Goal: Information Seeking & Learning: Learn about a topic

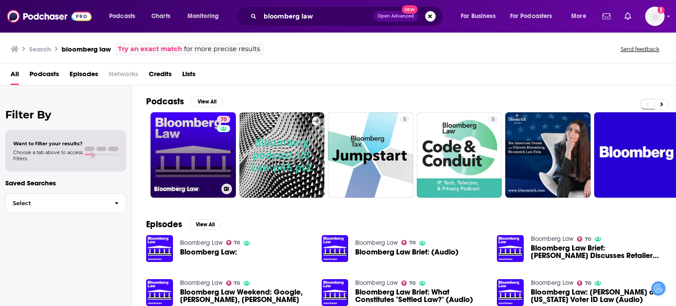
click at [199, 158] on link "70 Bloomberg Law" at bounding box center [192, 154] width 85 height 85
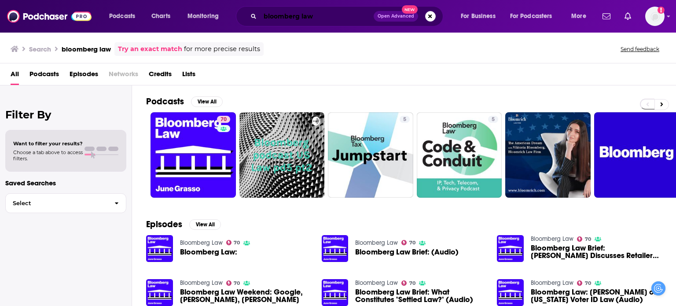
click at [312, 21] on input "bloomberg law" at bounding box center [316, 16] width 113 height 14
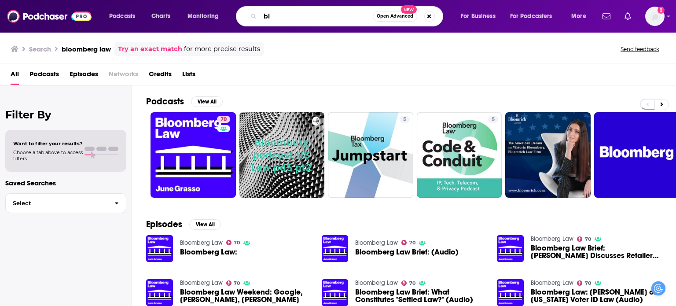
type input "b"
type input "legal"
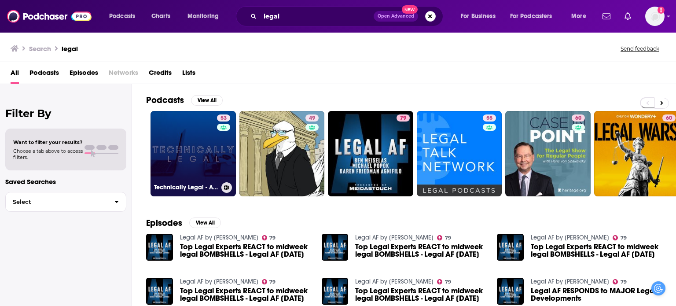
click at [188, 151] on link "53 Technically Legal - A Legal Technology and Innovation Podcast" at bounding box center [192, 153] width 85 height 85
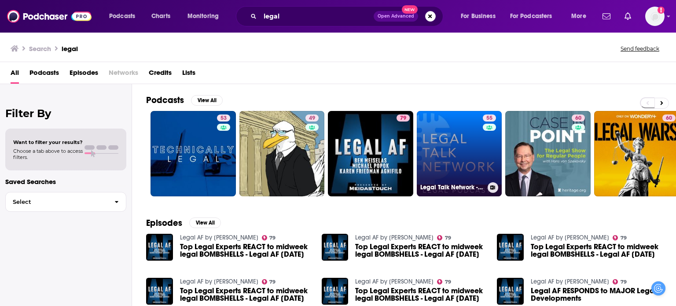
click at [446, 154] on link "55 Legal Talk Network - Law News and Legal Topics" at bounding box center [458, 153] width 85 height 85
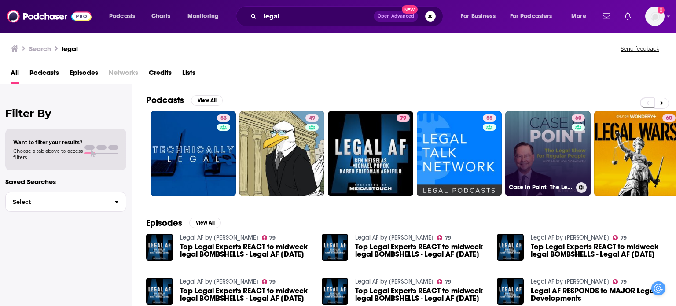
click at [547, 142] on link "60 Case in Point: The Legal Show on the Hottest Legal Cases in Politics and Cul…" at bounding box center [547, 153] width 85 height 85
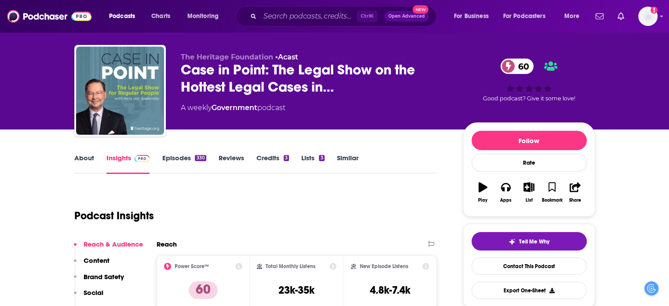
scroll to position [7, 0]
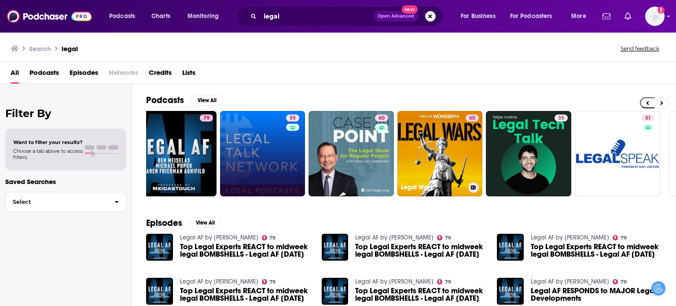
scroll to position [0, 197]
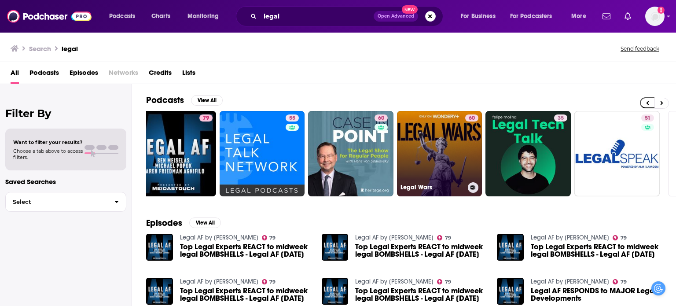
click at [427, 144] on link "60 Legal Wars" at bounding box center [439, 153] width 85 height 85
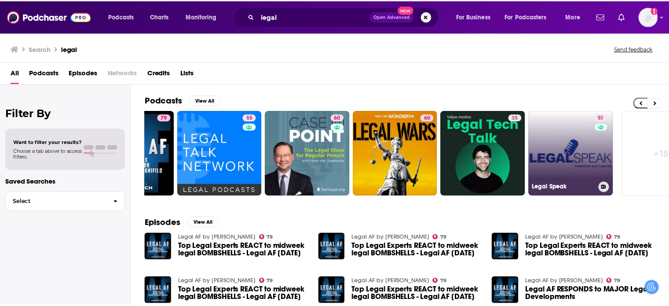
scroll to position [0, 241]
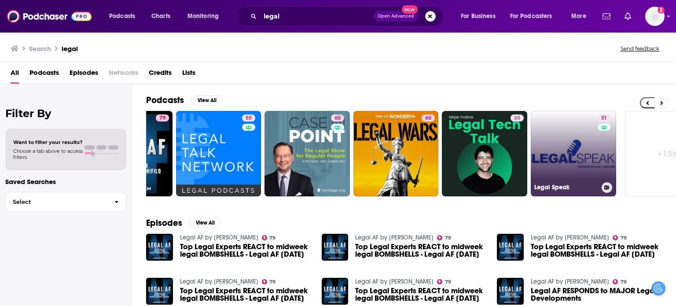
click at [593, 151] on link "51 Legal Speak" at bounding box center [572, 153] width 85 height 85
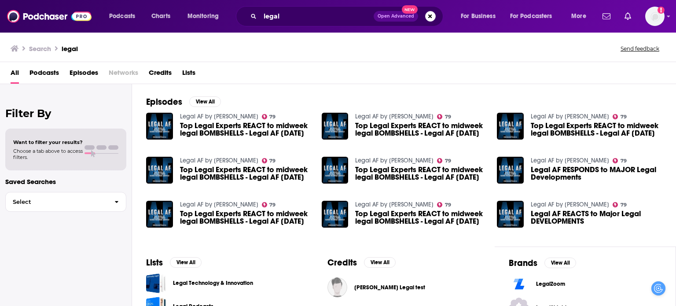
scroll to position [190, 0]
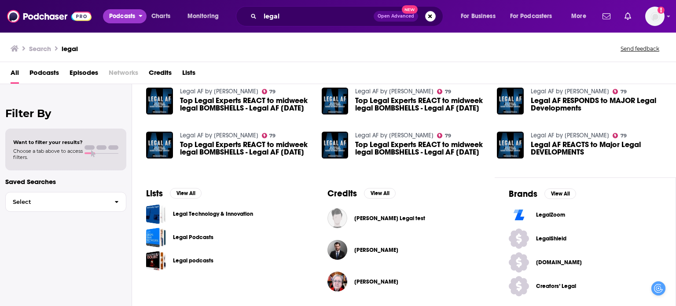
click at [120, 21] on span "Podcasts" at bounding box center [122, 16] width 26 height 12
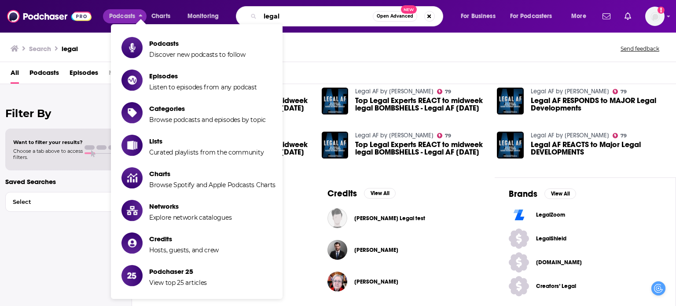
click at [294, 14] on input "legal" at bounding box center [316, 16] width 113 height 14
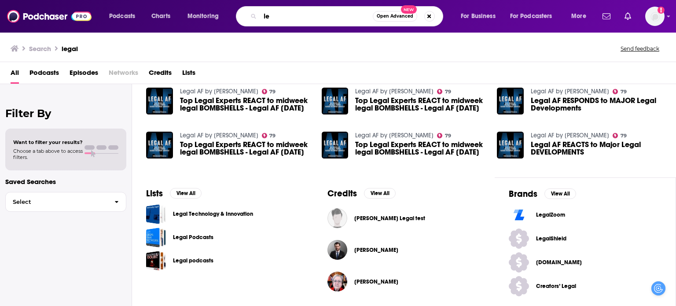
type input "l"
type input "b"
type input "[GEOGRAPHIC_DATA][US_STATE]"
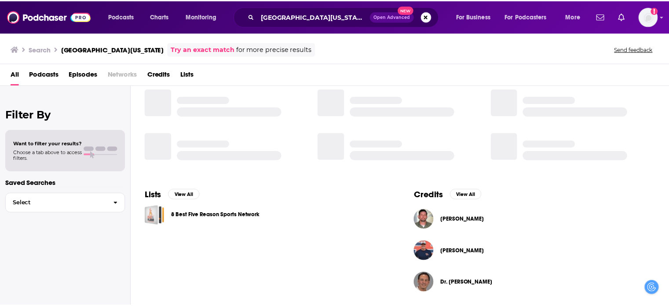
scroll to position [190, 0]
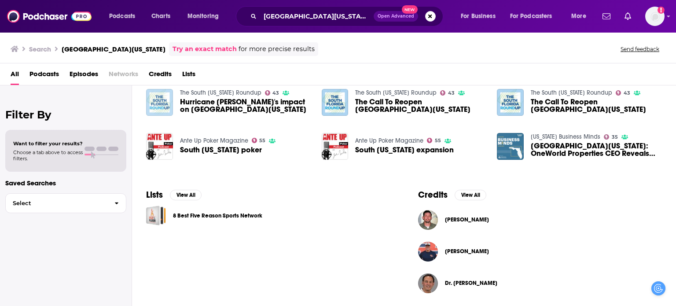
click at [151, 99] on img "Hurricane Ian's impact on South Florida" at bounding box center [159, 102] width 27 height 27
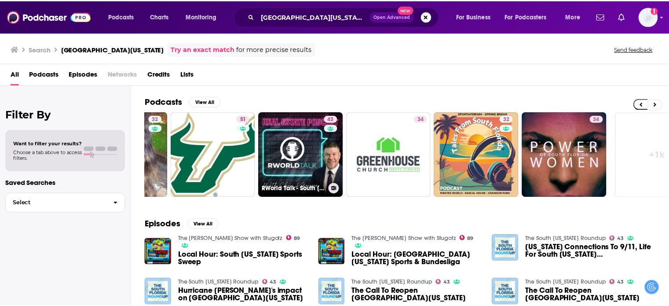
scroll to position [0, 278]
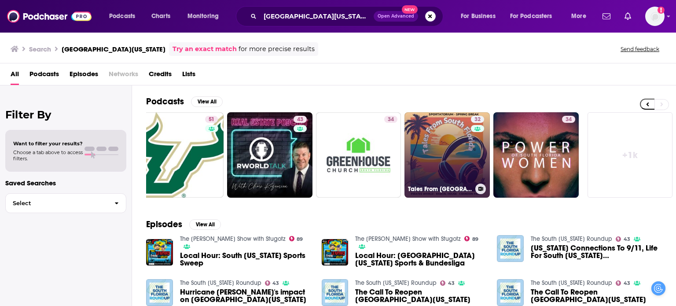
click at [431, 160] on link "32 Tales From [GEOGRAPHIC_DATA][US_STATE]" at bounding box center [446, 154] width 85 height 85
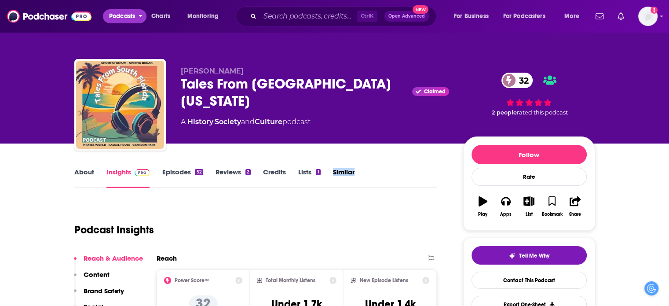
click at [126, 14] on span "Podcasts" at bounding box center [122, 16] width 26 height 12
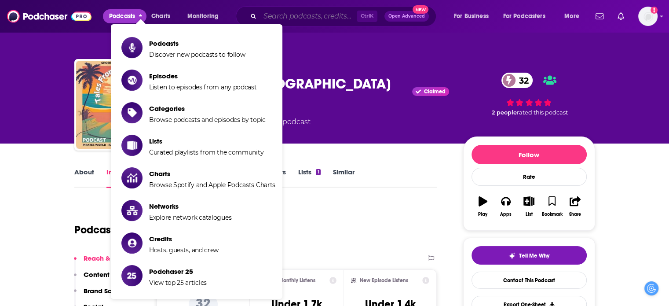
click at [313, 18] on input "Search podcasts, credits, & more..." at bounding box center [308, 16] width 97 height 14
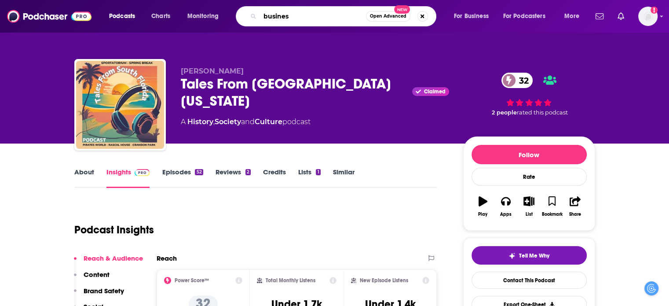
type input "business"
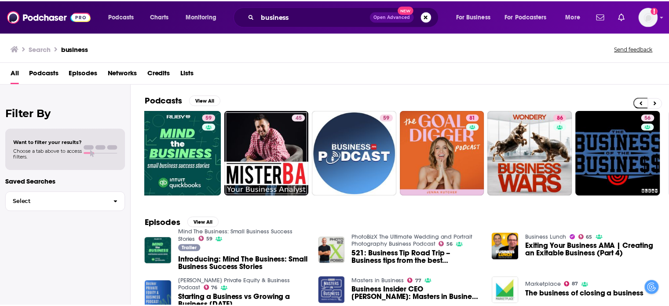
scroll to position [0, 278]
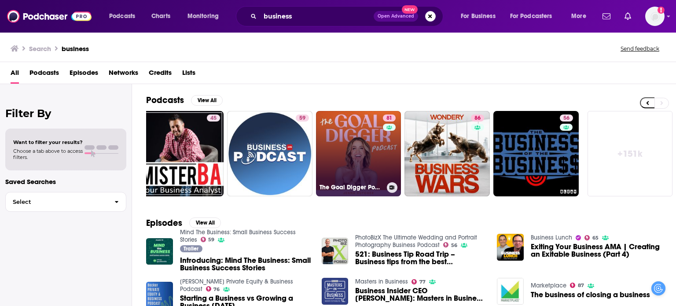
click at [364, 172] on link "81 The Goal Digger Podcast | Top Business and Marketing Podcast for Creatives, …" at bounding box center [358, 153] width 85 height 85
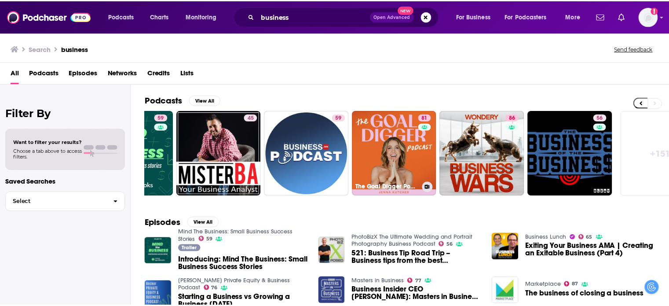
scroll to position [0, 278]
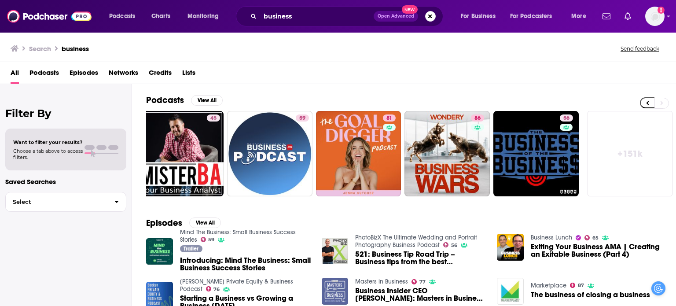
click at [336, 287] on img "Business Insider CEO Henry Blodget: Masters in Business (Audio)" at bounding box center [334, 291] width 27 height 27
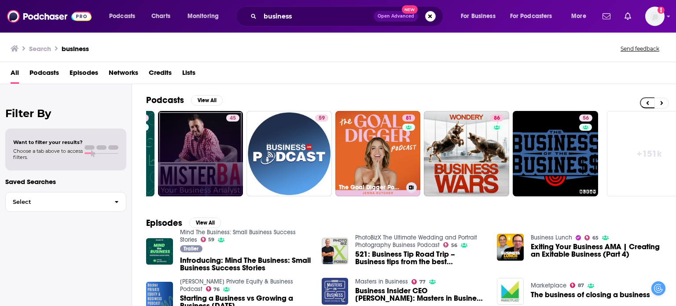
scroll to position [0, 278]
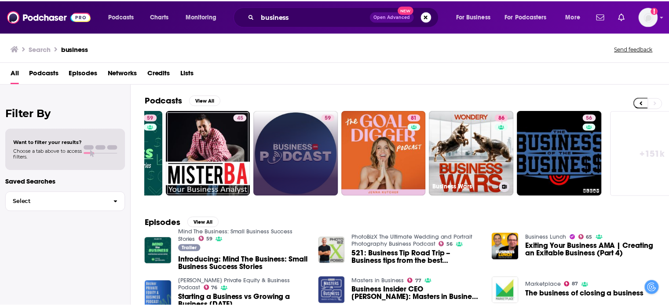
scroll to position [0, 278]
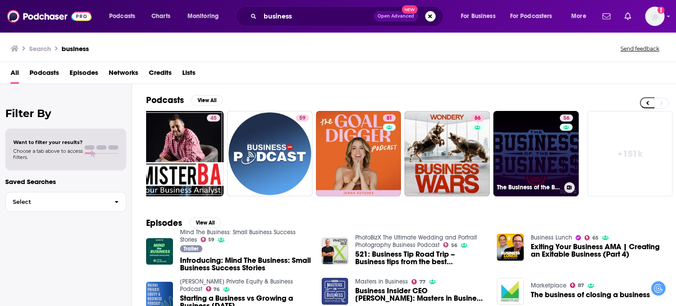
click at [528, 160] on link "56 The Business of the Business" at bounding box center [535, 153] width 85 height 85
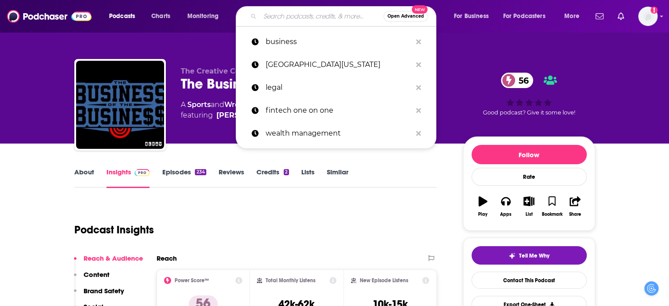
click at [298, 16] on input "Search podcasts, credits, & more..." at bounding box center [322, 16] width 124 height 14
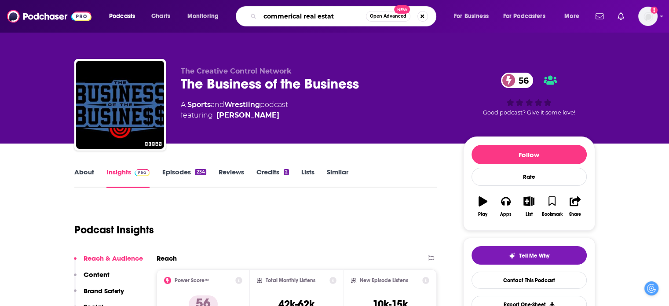
type input "commerical real estate"
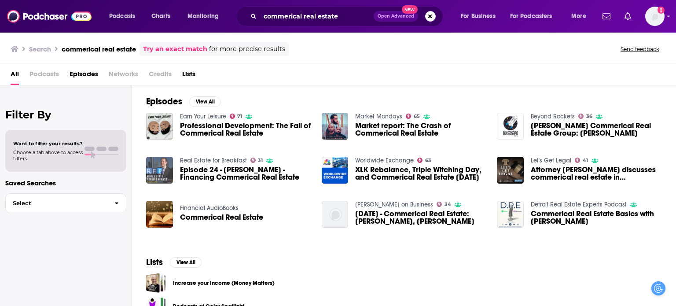
click at [162, 168] on img "Episode 24 - Bill Barry - Financing Commerical Real Estate" at bounding box center [159, 170] width 27 height 27
click at [514, 171] on img "Attorney George Lattas discusses commerical real estate in Chicago" at bounding box center [510, 170] width 27 height 27
click at [164, 125] on img "Professional Development: The Fall of Commerical Real Estate" at bounding box center [159, 126] width 27 height 27
click at [304, 8] on div "commerical real estate Open Advanced New" at bounding box center [339, 16] width 207 height 20
click at [302, 18] on input "commerical real estate" at bounding box center [316, 16] width 113 height 14
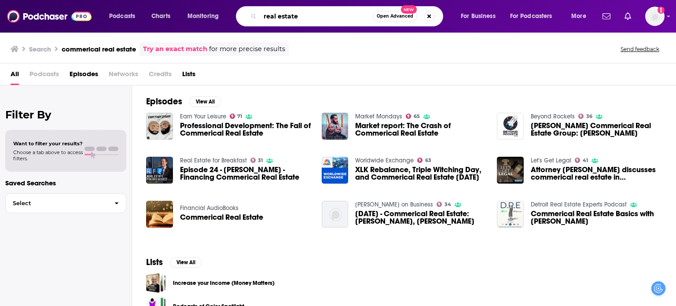
type input "real estate"
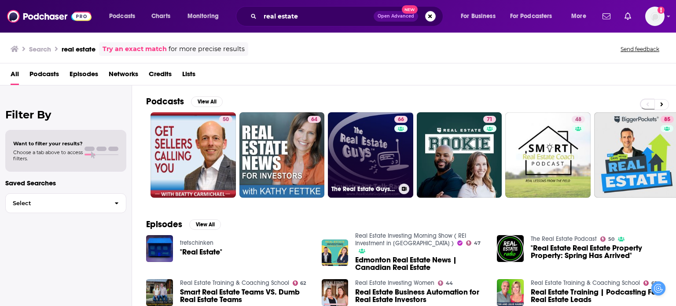
click at [389, 161] on link "66 The Real Estate Guys Radio Show - Real Estate Investing Education for Effect…" at bounding box center [370, 154] width 85 height 85
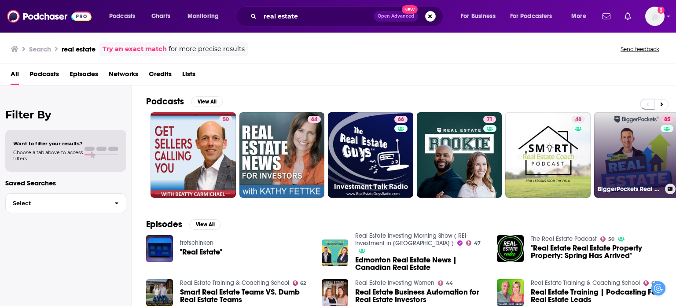
click at [637, 140] on link "85 BiggerPockets Real Estate Podcast" at bounding box center [636, 154] width 85 height 85
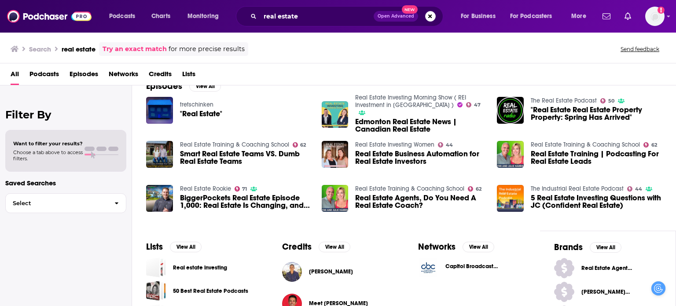
scroll to position [139, 0]
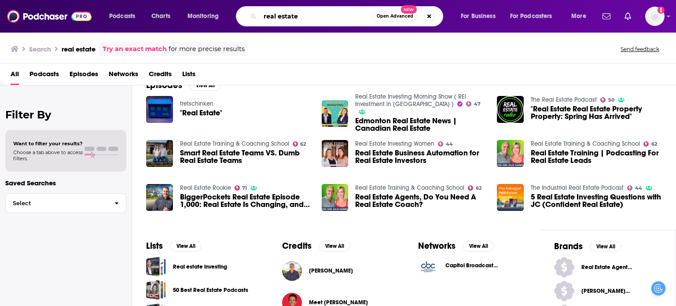
click at [301, 15] on input "real estate" at bounding box center [316, 16] width 113 height 14
type input "r"
type input "politics"
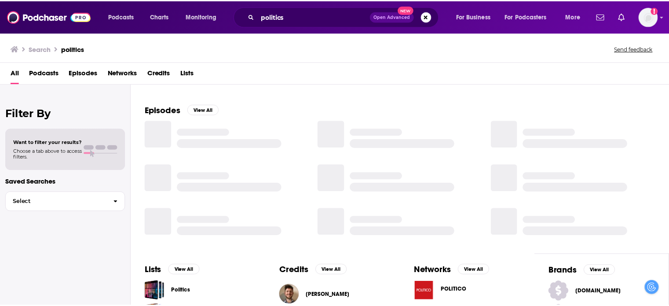
scroll to position [192, 0]
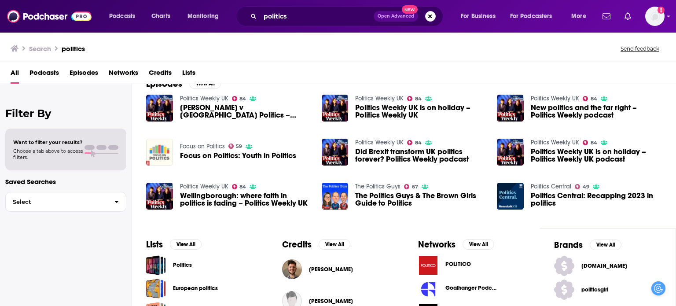
click at [165, 153] on img "Focus on Politics: Youth in Politics" at bounding box center [159, 152] width 27 height 27
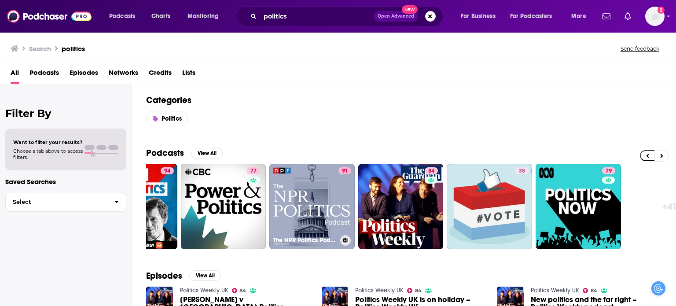
scroll to position [0, 278]
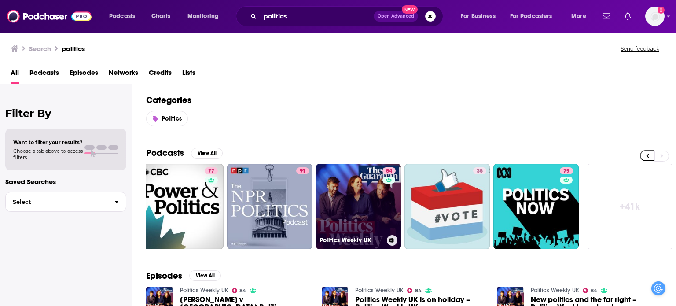
click at [368, 194] on link "84 Politics Weekly UK" at bounding box center [358, 206] width 85 height 85
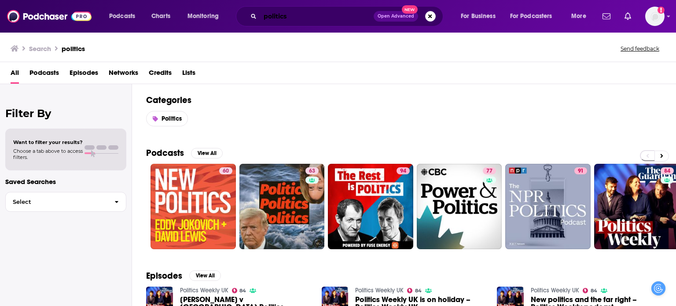
click at [293, 22] on input "politics" at bounding box center [316, 16] width 113 height 14
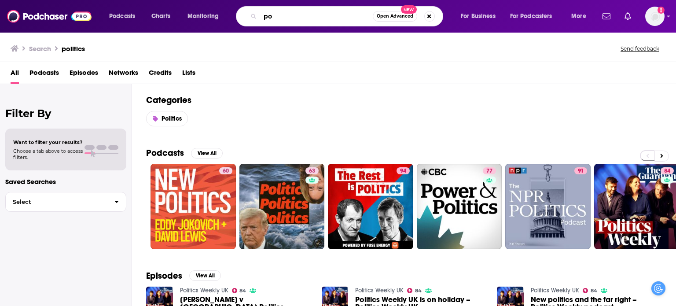
type input "p"
type input "[US_STATE]"
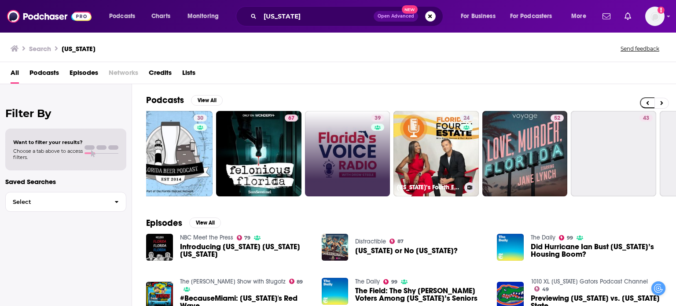
scroll to position [0, 113]
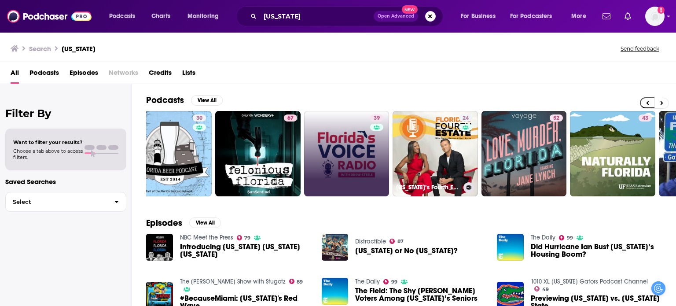
click at [454, 157] on link "24 [US_STATE]’s Fourth Estate" at bounding box center [434, 153] width 85 height 85
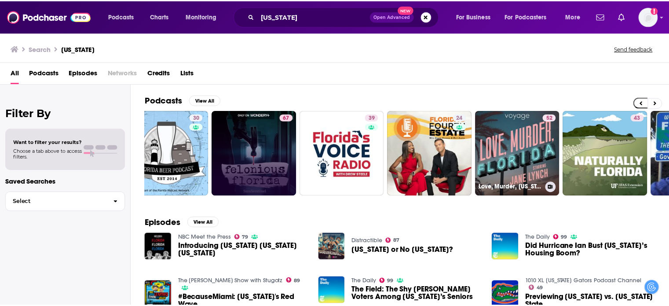
scroll to position [0, 106]
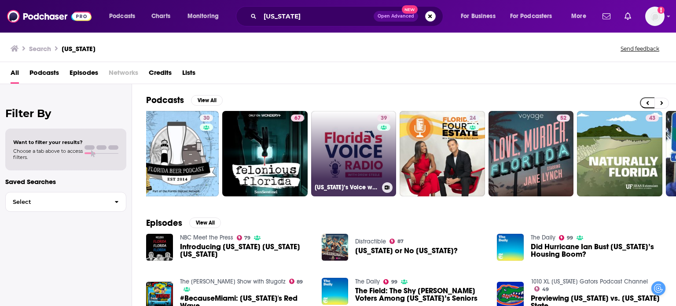
click at [343, 149] on link "39 [US_STATE]’s Voice with [PERSON_NAME]" at bounding box center [353, 153] width 85 height 85
